Goal: Complete application form

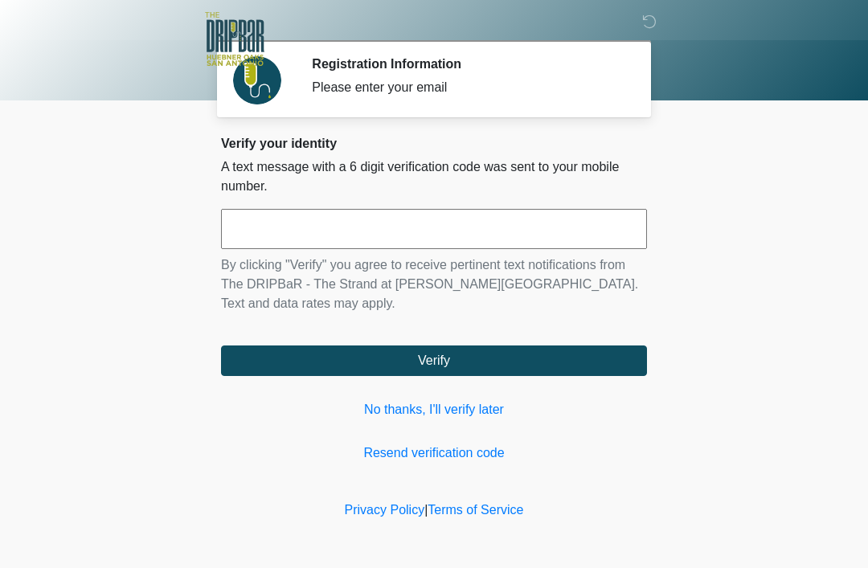
click at [416, 226] on input "text" at bounding box center [434, 229] width 426 height 40
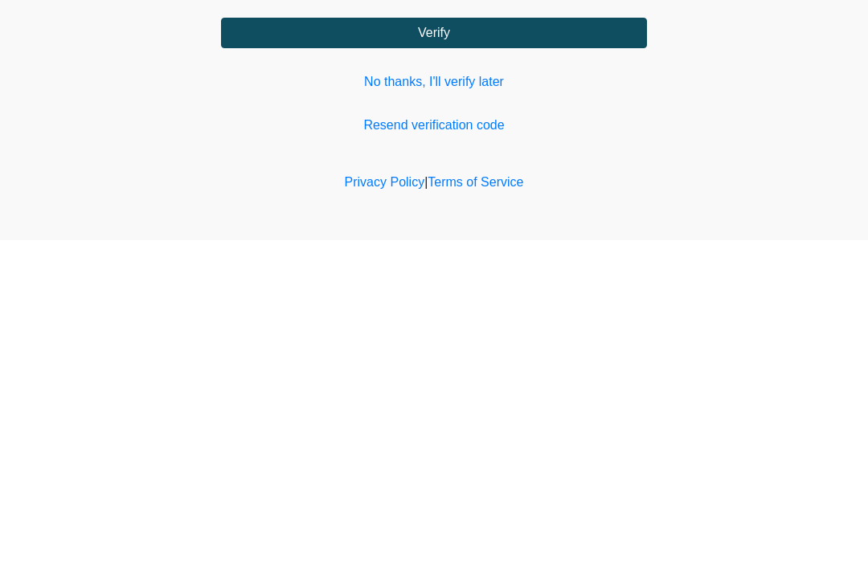
type input "******"
click at [329, 346] on button "Verify" at bounding box center [434, 361] width 426 height 31
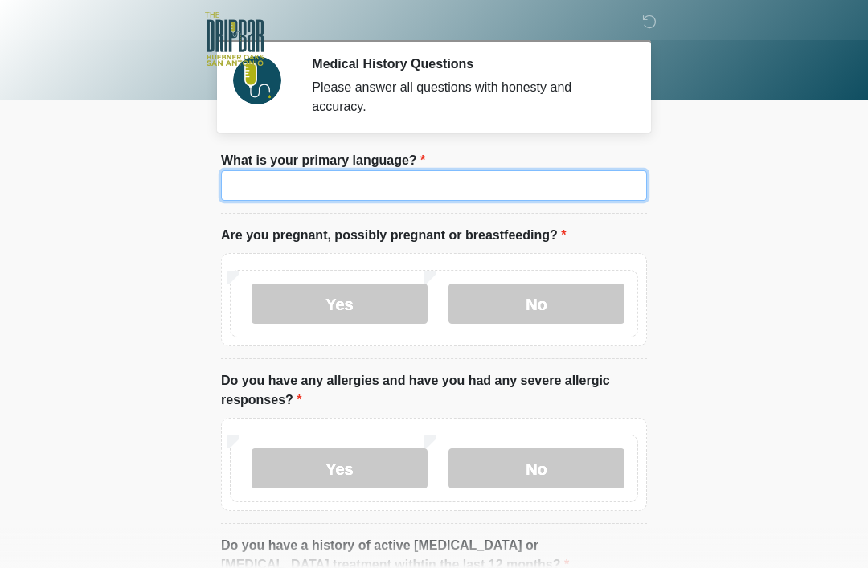
click at [266, 183] on input "What is your primary language?" at bounding box center [434, 185] width 426 height 31
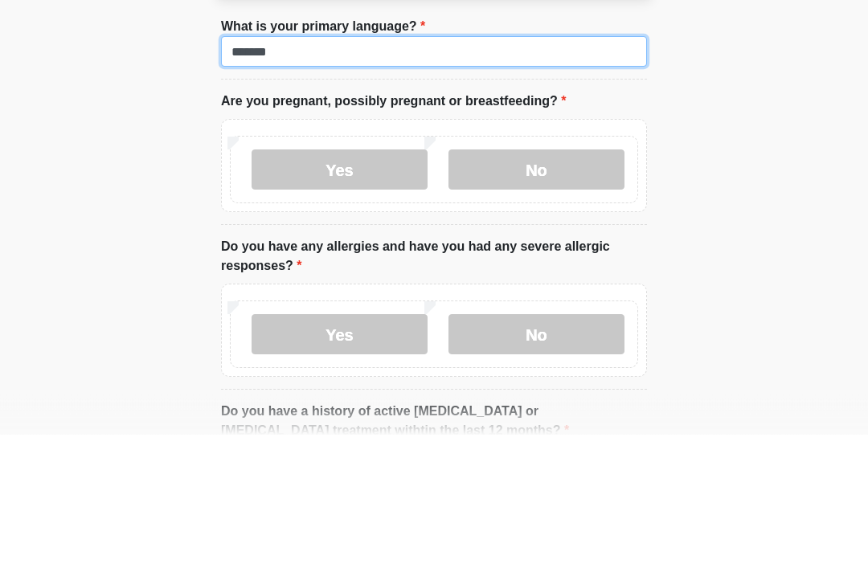
type input "*******"
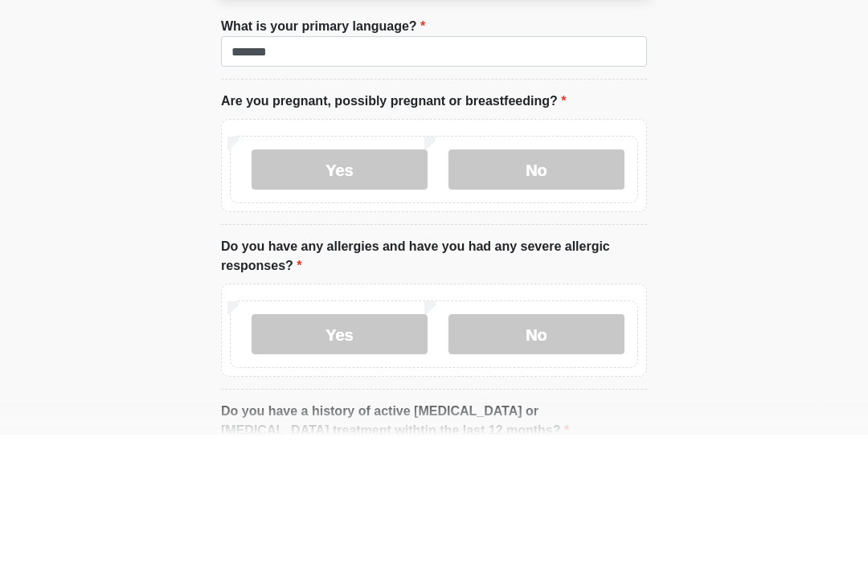
click at [550, 284] on label "No" at bounding box center [537, 304] width 176 height 40
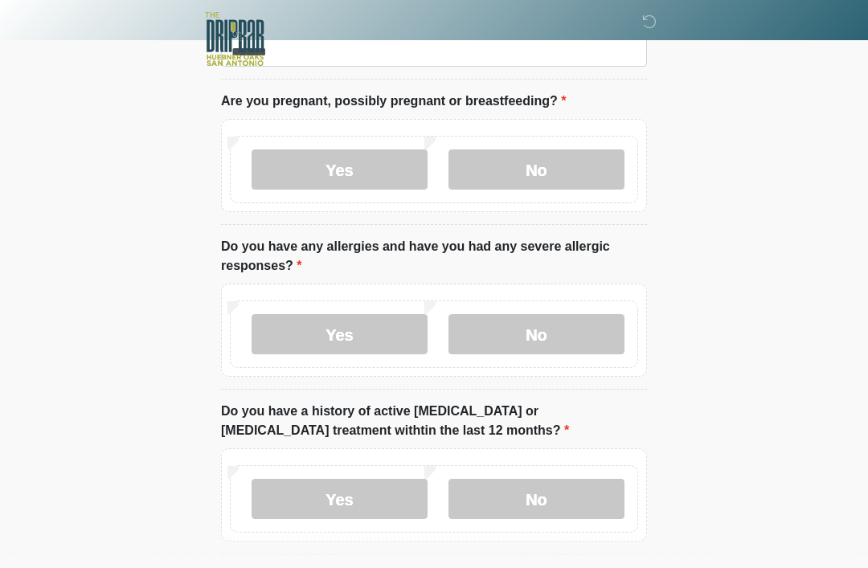
click at [556, 336] on label "No" at bounding box center [537, 334] width 176 height 40
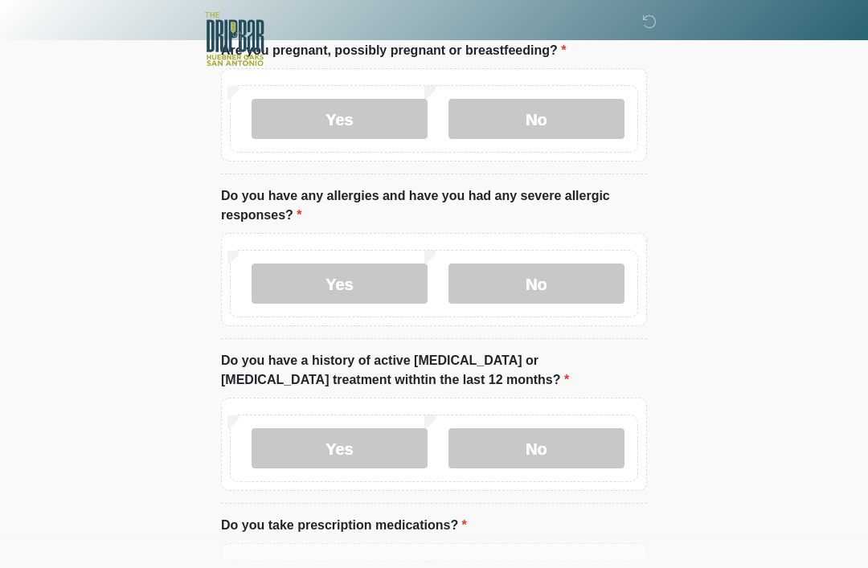
scroll to position [198, 0]
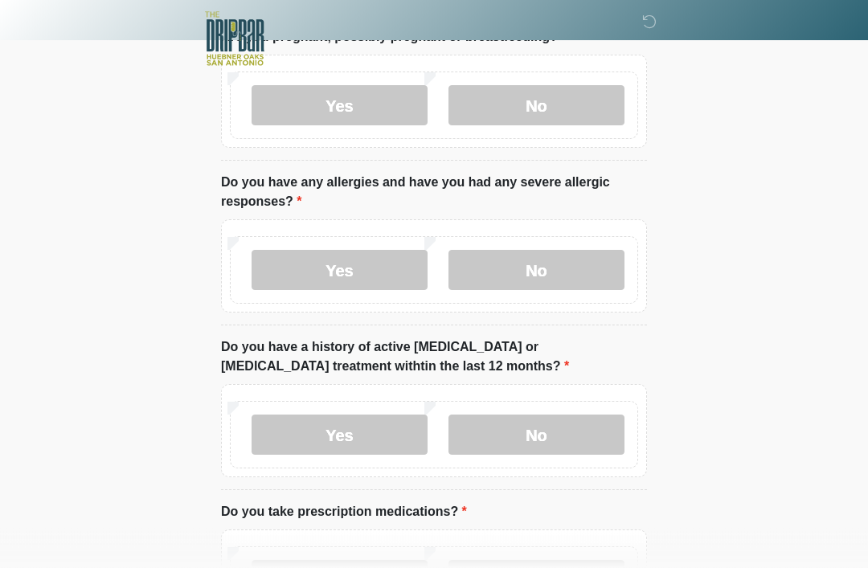
click at [584, 430] on label "No" at bounding box center [537, 436] width 176 height 40
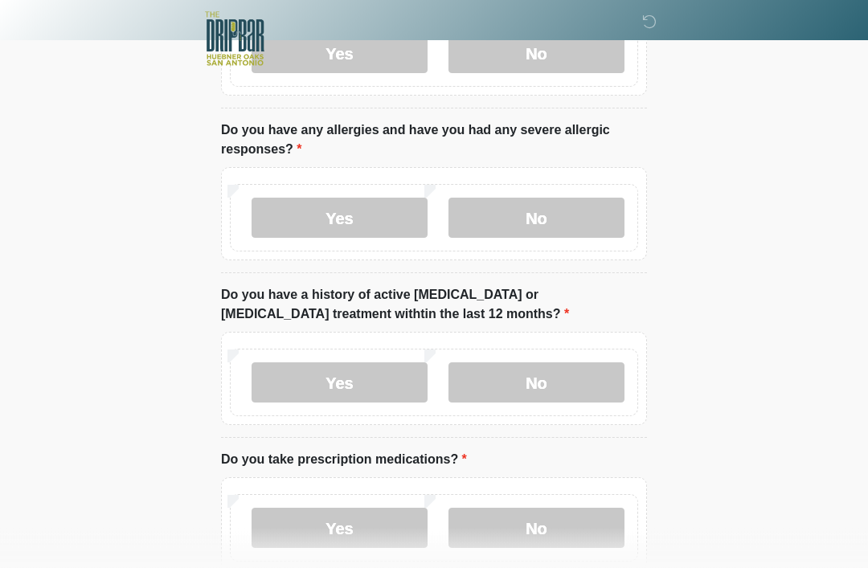
scroll to position [287, 0]
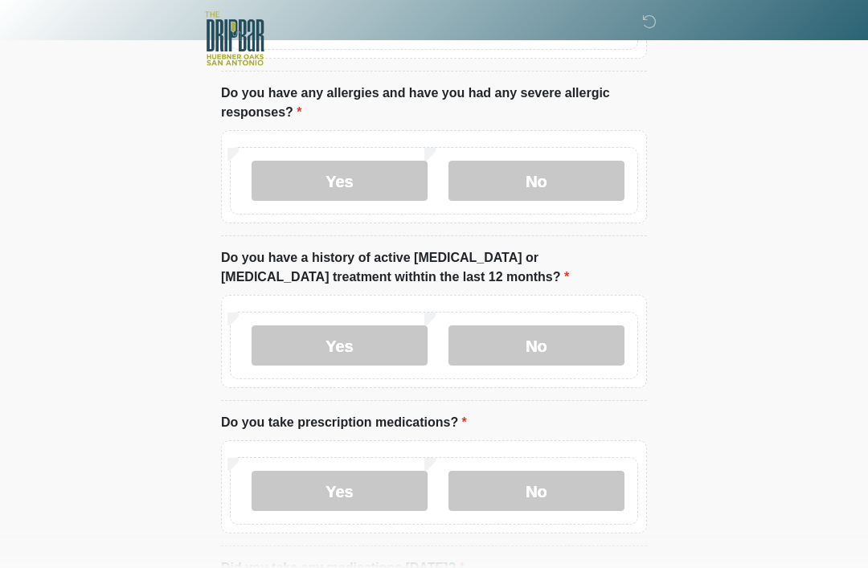
click at [366, 480] on label "Yes" at bounding box center [340, 492] width 176 height 40
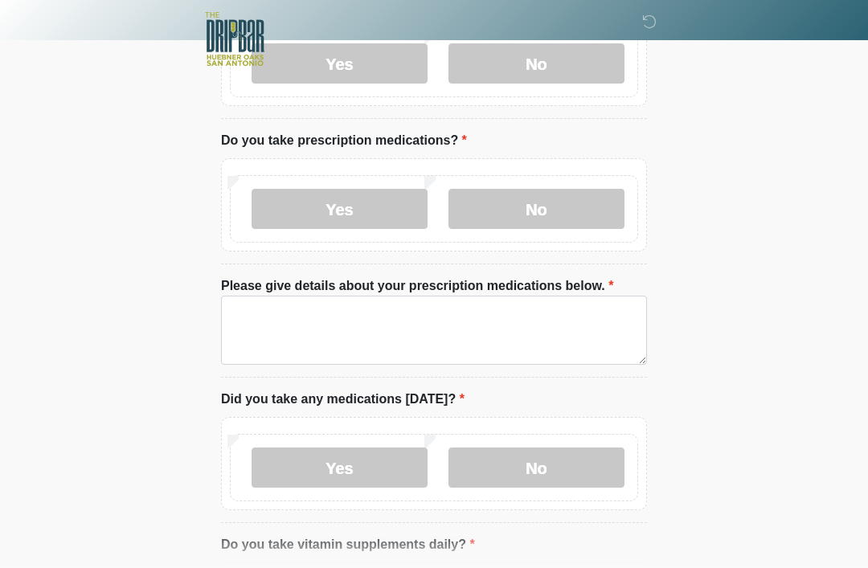
scroll to position [576, 0]
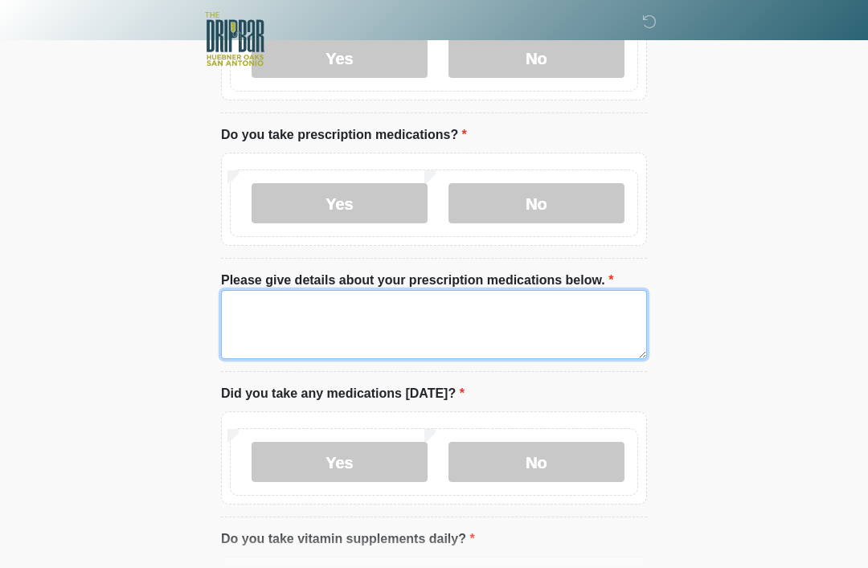
click at [263, 304] on textarea "Please give details about your prescription medications below." at bounding box center [434, 324] width 426 height 69
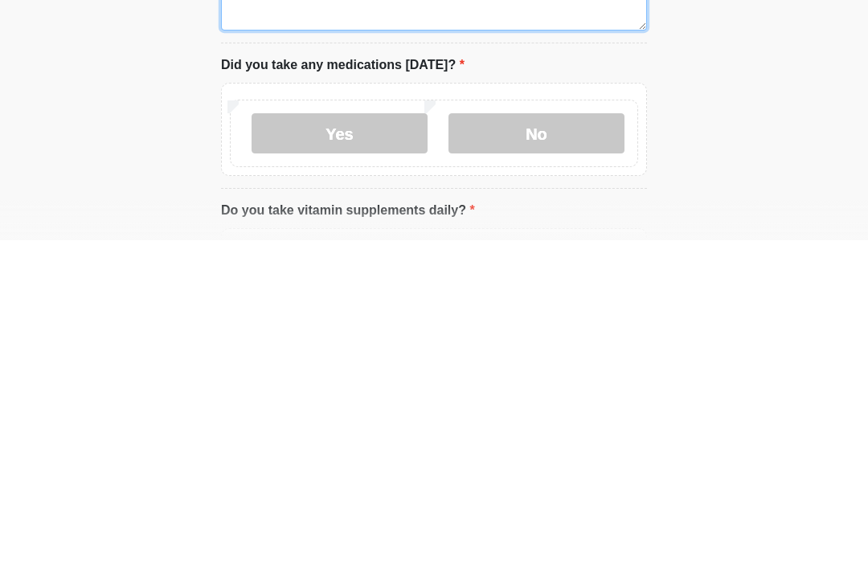
scroll to position [577, 0]
type textarea "**********"
click at [547, 441] on label "No" at bounding box center [537, 461] width 176 height 40
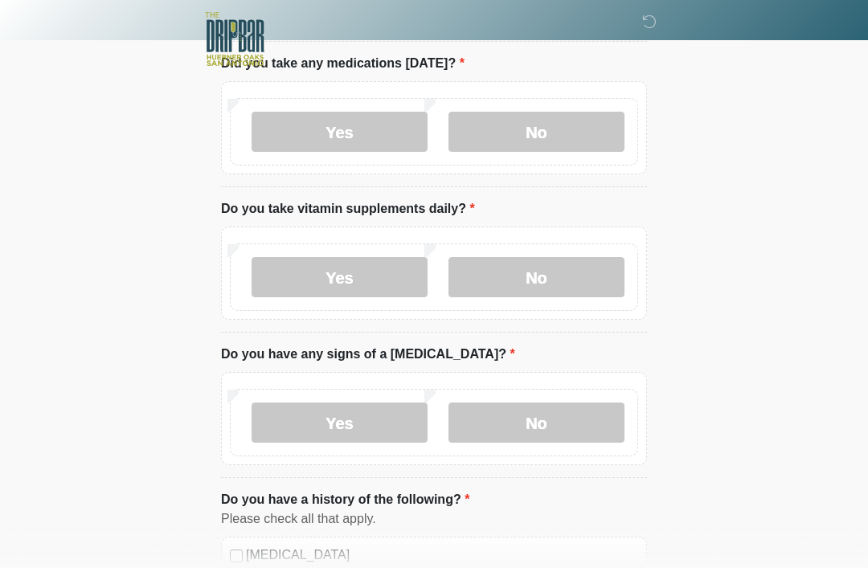
click at [561, 287] on label "No" at bounding box center [537, 277] width 176 height 40
click at [568, 420] on label "No" at bounding box center [537, 423] width 176 height 40
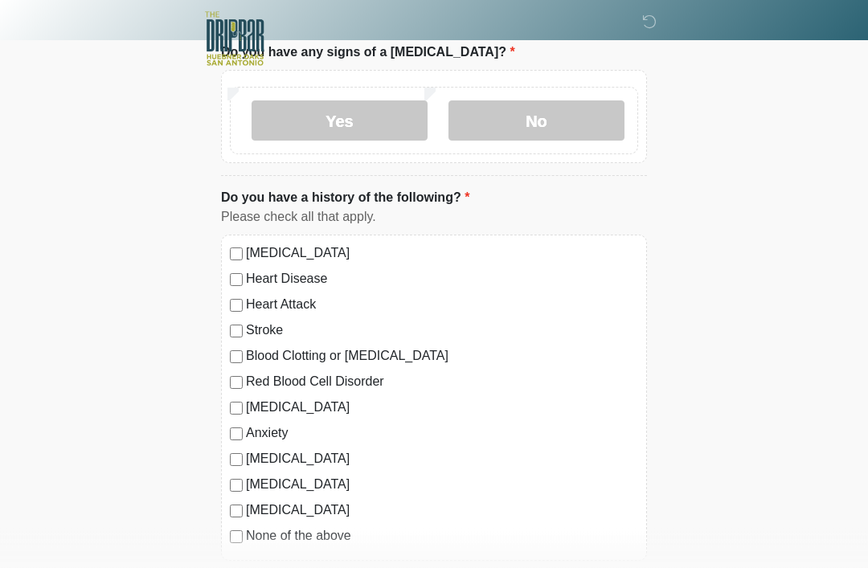
scroll to position [1209, 0]
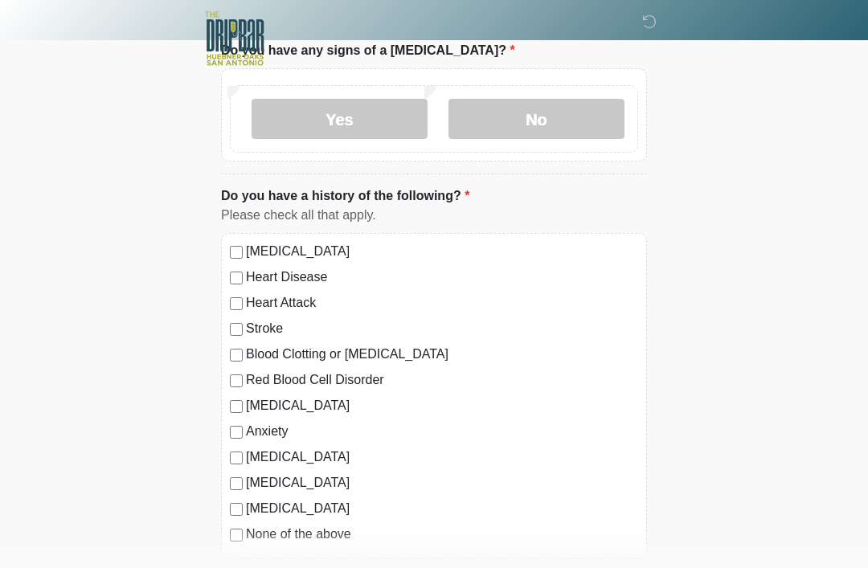
click at [232, 539] on div "None of the above" at bounding box center [434, 535] width 408 height 19
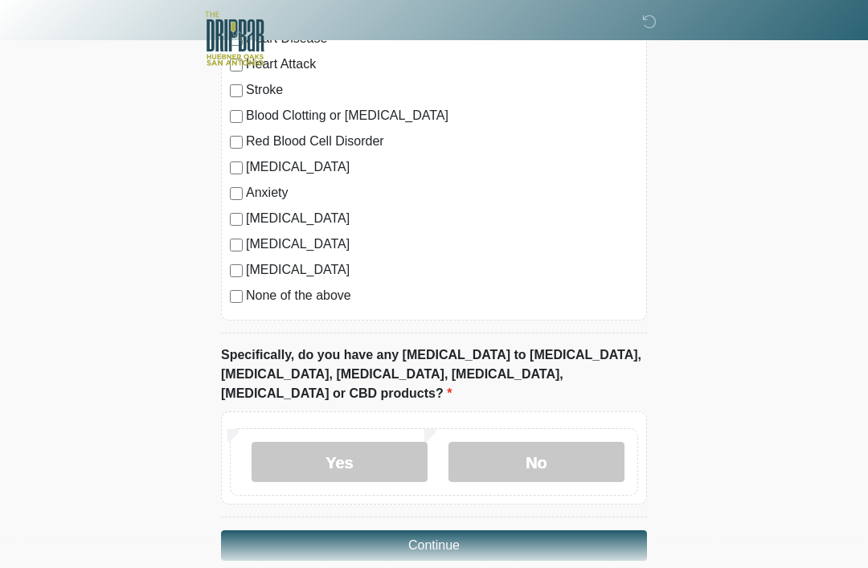
scroll to position [1454, 0]
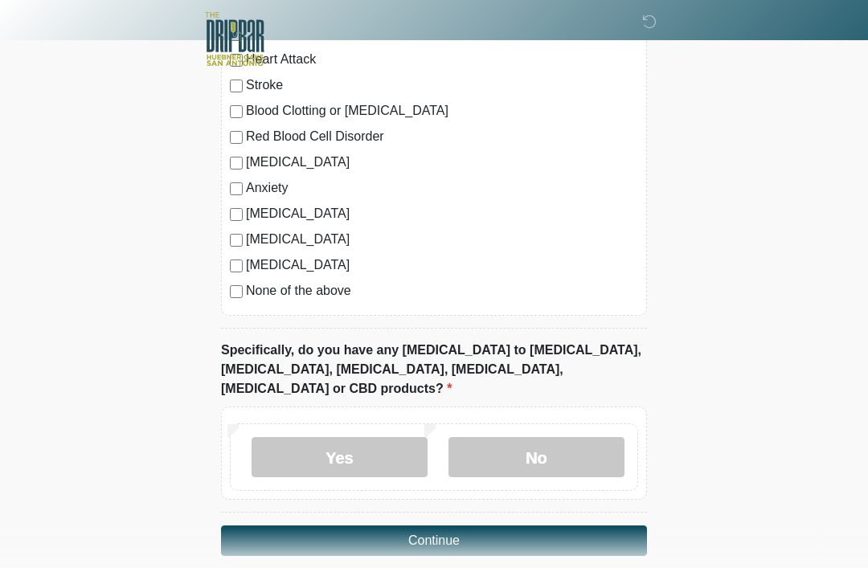
click at [572, 437] on label "No" at bounding box center [537, 457] width 176 height 40
click at [597, 526] on button "Continue" at bounding box center [434, 541] width 426 height 31
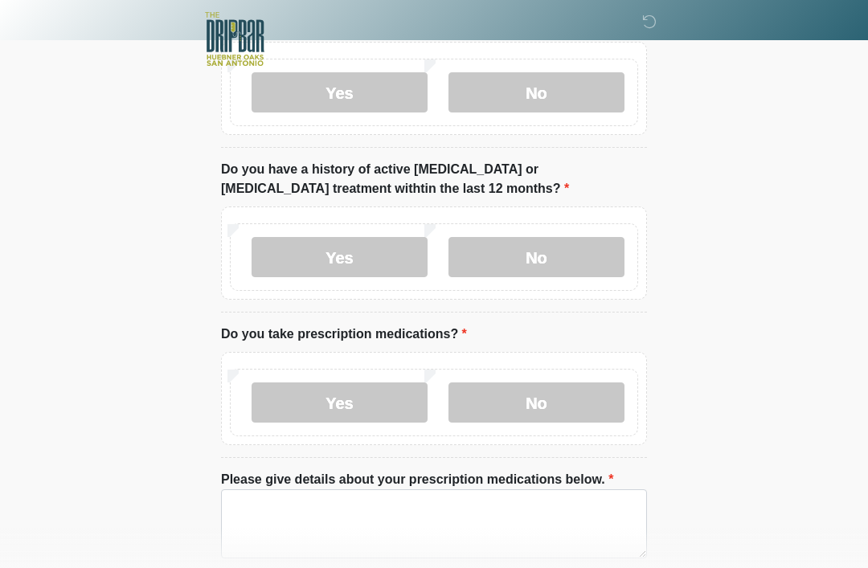
scroll to position [0, 0]
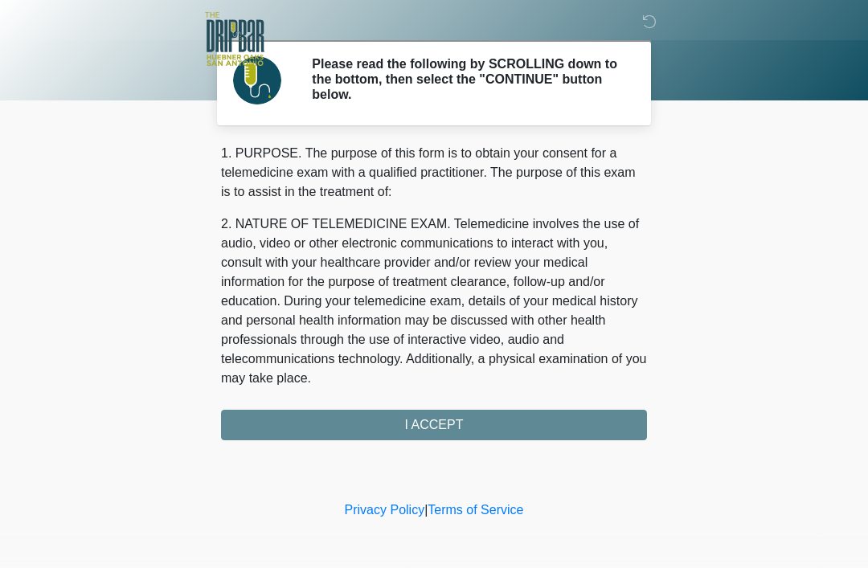
click at [626, 416] on div "1. PURPOSE. The purpose of this form is to obtain your consent for a telemedici…" at bounding box center [434, 292] width 426 height 297
click at [568, 436] on div "1. PURPOSE. The purpose of this form is to obtain your consent for a telemedici…" at bounding box center [434, 292] width 426 height 297
click at [437, 431] on div "1. PURPOSE. The purpose of this form is to obtain your consent for a telemedici…" at bounding box center [434, 292] width 426 height 297
click at [444, 408] on div "1. PURPOSE. The purpose of this form is to obtain your consent for a telemedici…" at bounding box center [434, 292] width 426 height 297
click at [435, 421] on div "1. PURPOSE. The purpose of this form is to obtain your consent for a telemedici…" at bounding box center [434, 292] width 426 height 297
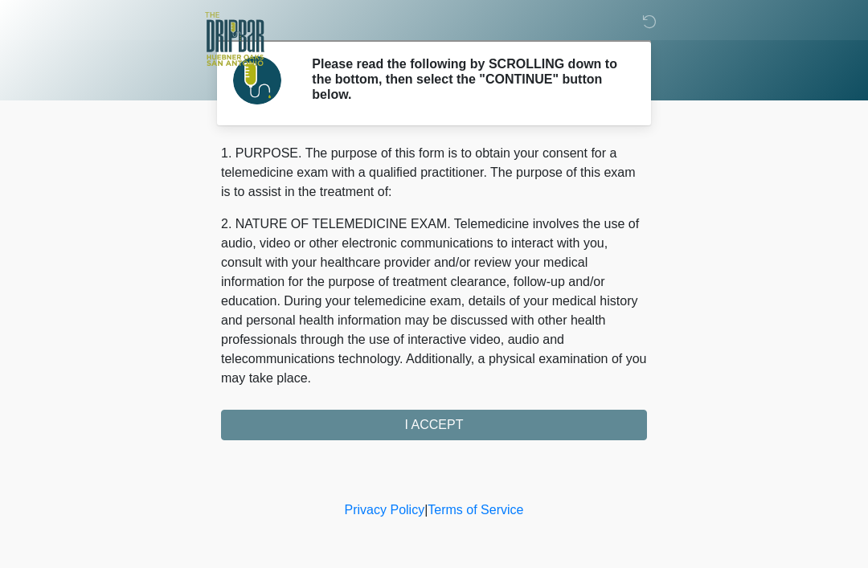
click at [434, 420] on div "1. PURPOSE. The purpose of this form is to obtain your consent for a telemedici…" at bounding box center [434, 292] width 426 height 297
click at [422, 418] on div "1. PURPOSE. The purpose of this form is to obtain your consent for a telemedici…" at bounding box center [434, 292] width 426 height 297
click at [445, 409] on div "1. PURPOSE. The purpose of this form is to obtain your consent for a telemedici…" at bounding box center [434, 292] width 426 height 297
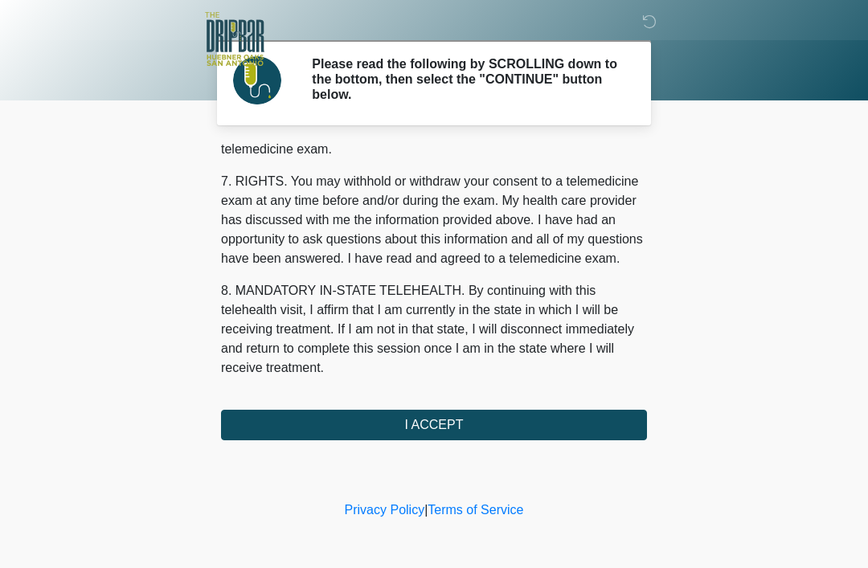
scroll to position [705, 0]
click at [487, 416] on button "I ACCEPT" at bounding box center [434, 425] width 426 height 31
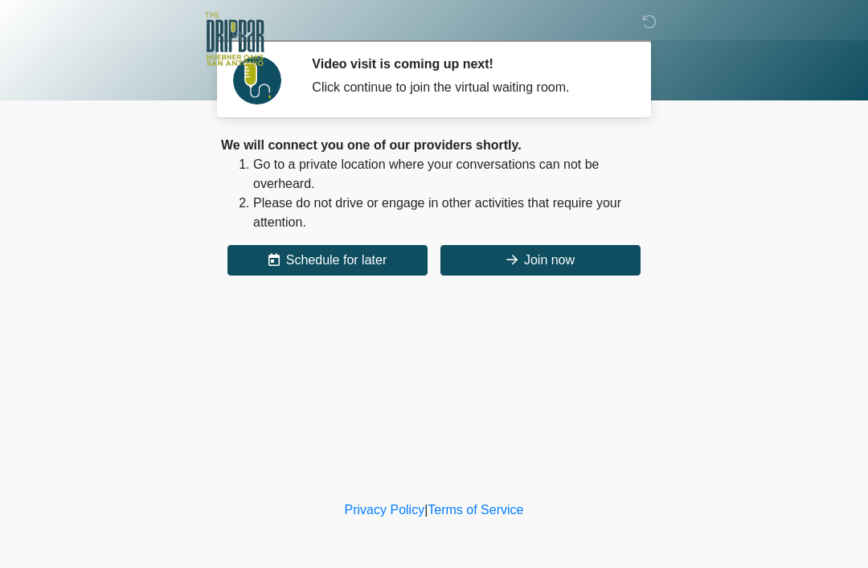
click at [584, 261] on button "Join now" at bounding box center [541, 260] width 200 height 31
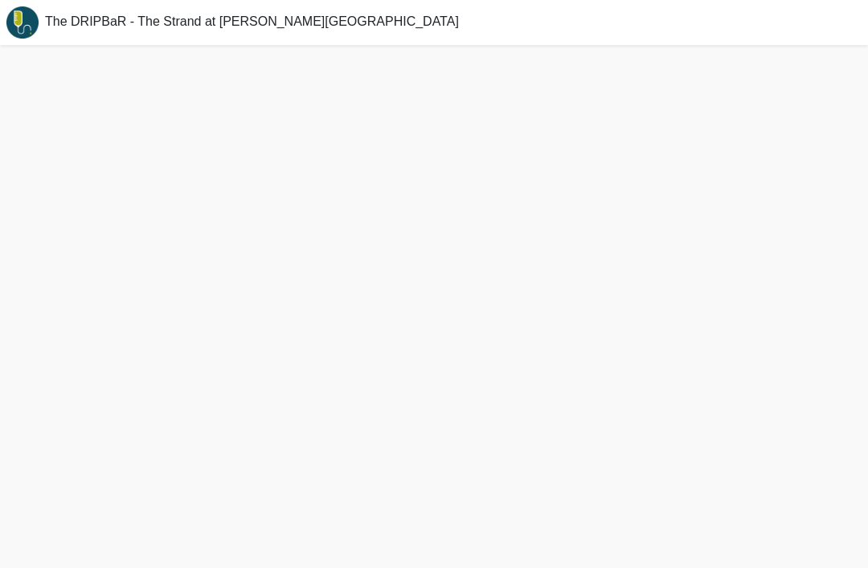
scroll to position [51, 0]
